Goal: Find contact information: Find contact information

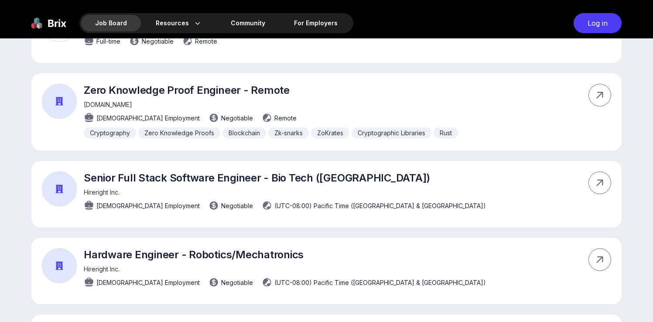
scroll to position [593, 0]
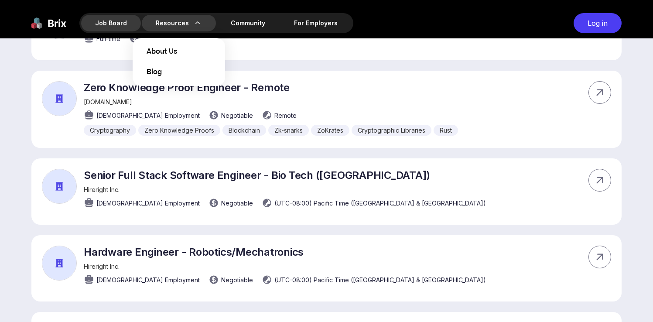
click at [188, 27] on div "Resources About Us Blog" at bounding box center [179, 23] width 74 height 17
click at [170, 53] on span "About Us" at bounding box center [162, 52] width 31 height 10
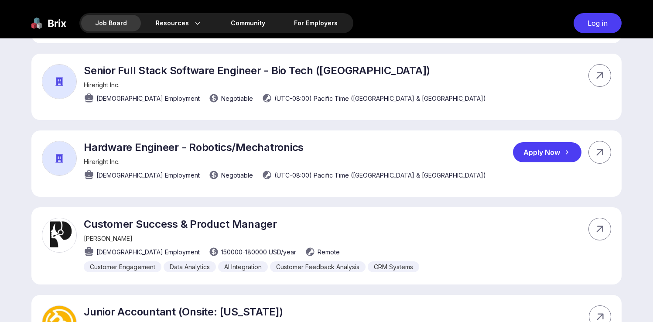
scroll to position [790, 0]
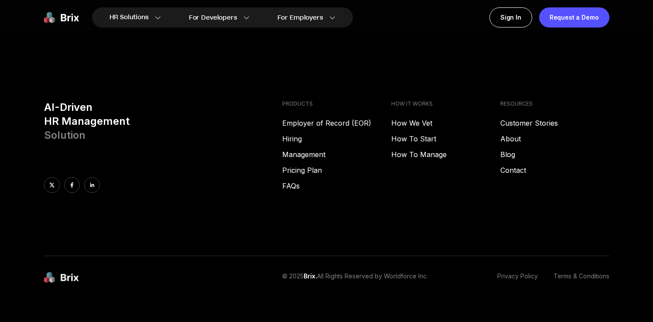
scroll to position [1218, 0]
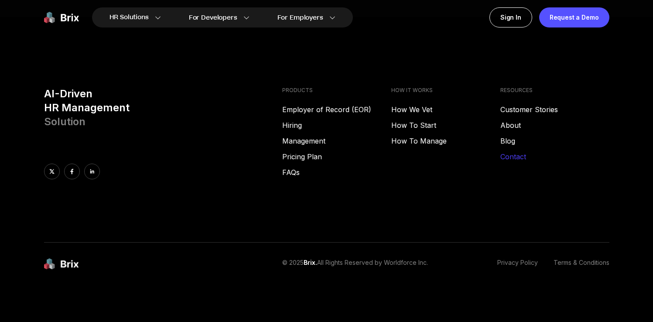
click at [510, 156] on link "Contact" at bounding box center [554, 156] width 109 height 10
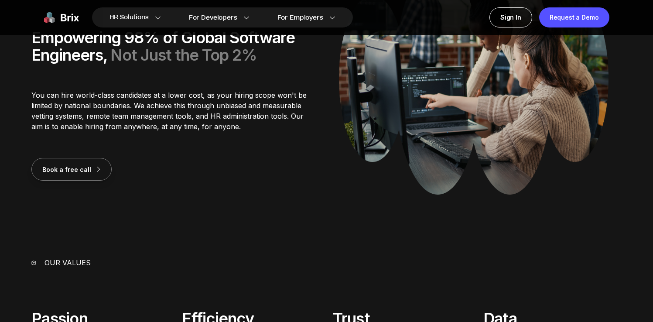
scroll to position [0, 0]
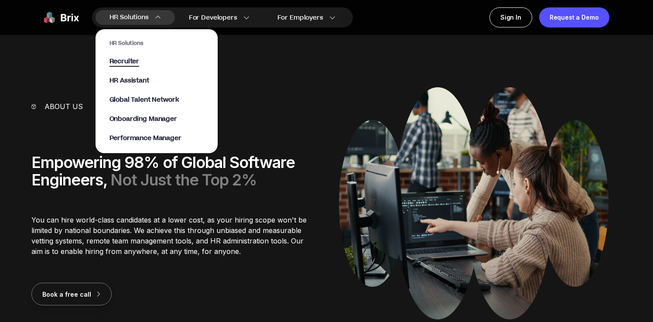
click at [123, 63] on span "Recruiter" at bounding box center [124, 62] width 30 height 10
